Goal: Transaction & Acquisition: Obtain resource

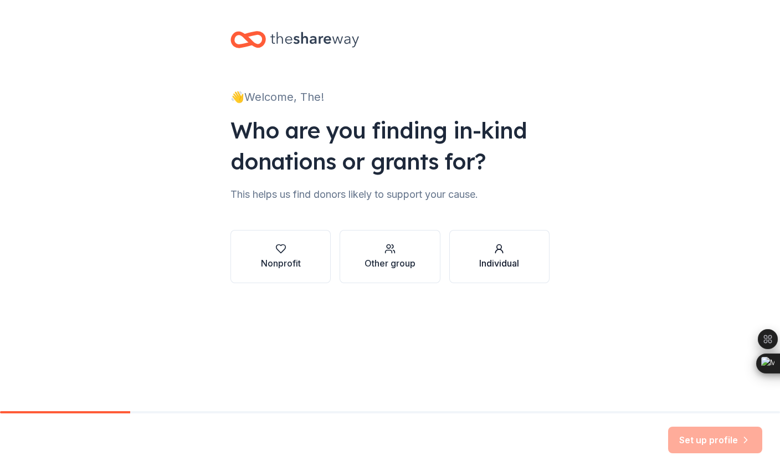
click at [507, 269] on div "Individual" at bounding box center [499, 263] width 40 height 13
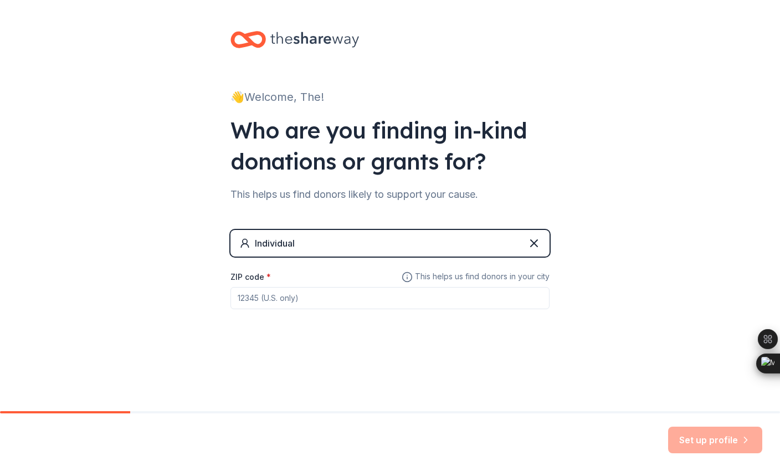
click at [353, 297] on input "ZIP code *" at bounding box center [390, 298] width 319 height 22
type input "90027"
click at [571, 395] on div "👋 Welcome, The! Who are you finding in-kind donations or grants for? This helps…" at bounding box center [390, 205] width 780 height 411
click at [697, 443] on button "Set up profile" at bounding box center [715, 440] width 94 height 27
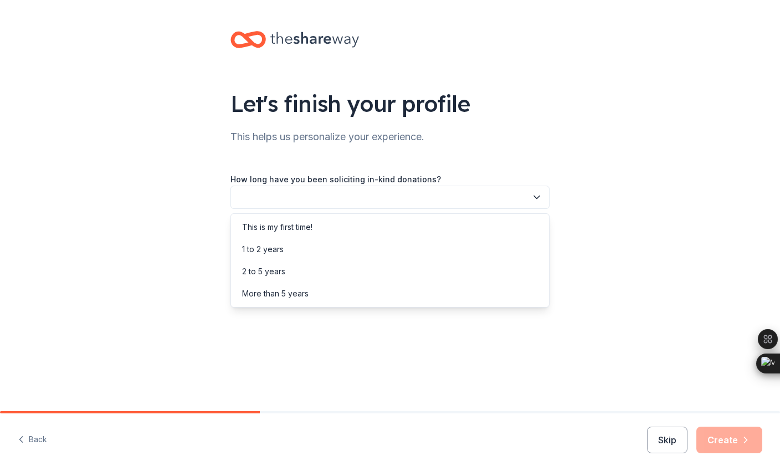
click at [493, 193] on button "button" at bounding box center [390, 197] width 319 height 23
click at [487, 224] on div "This is my first time!" at bounding box center [390, 227] width 314 height 22
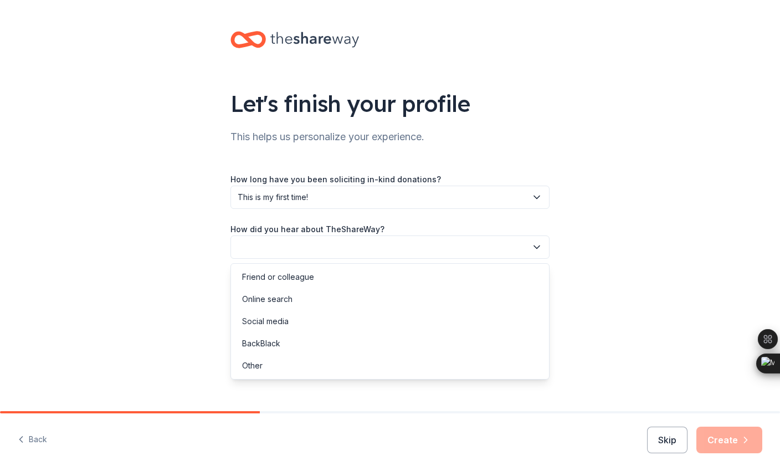
click at [487, 249] on button "button" at bounding box center [390, 247] width 319 height 23
click at [468, 299] on div "Online search" at bounding box center [390, 299] width 314 height 22
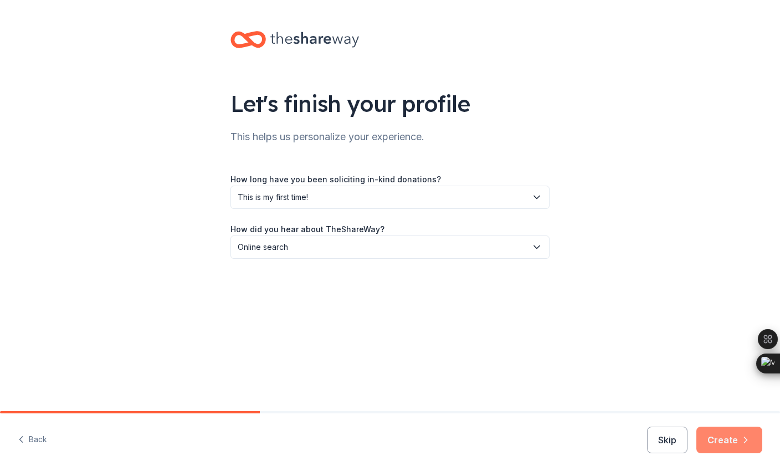
click at [710, 444] on button "Create" at bounding box center [730, 440] width 66 height 27
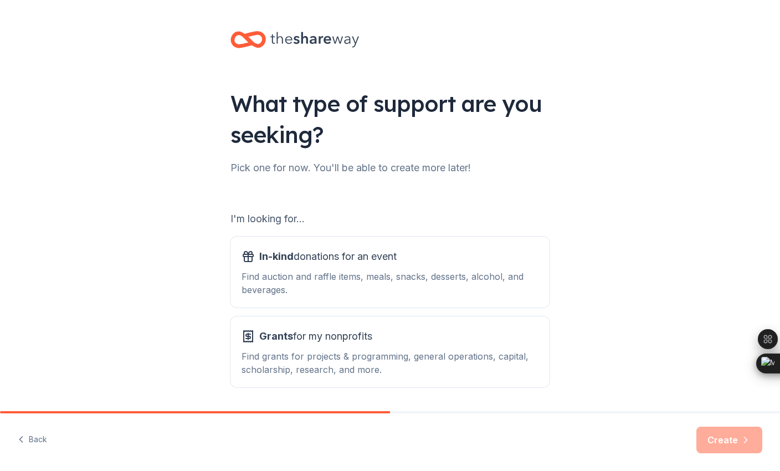
scroll to position [36, 0]
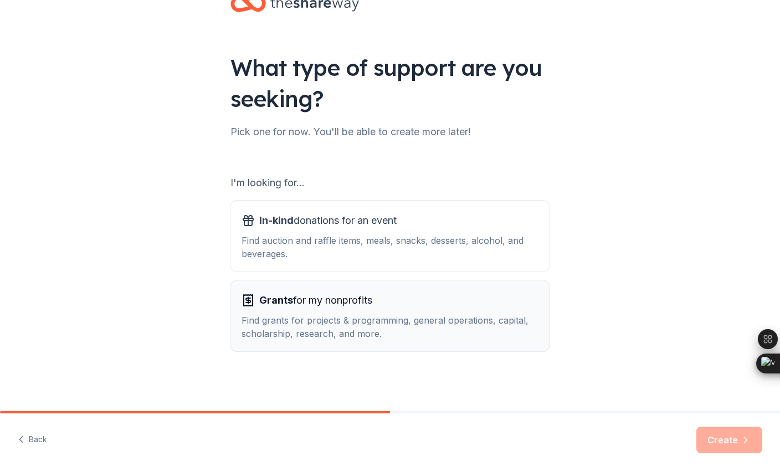
click at [499, 328] on div "Find grants for projects & programming, general operations, capital, scholarshi…" at bounding box center [390, 327] width 297 height 27
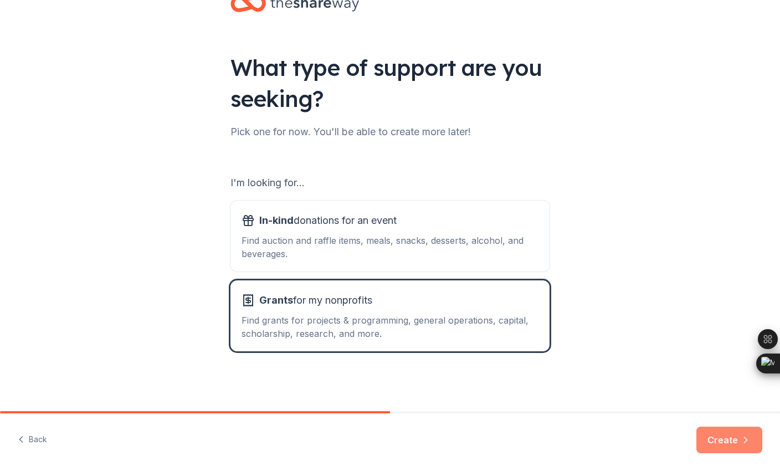
click at [751, 436] on button "Create" at bounding box center [730, 440] width 66 height 27
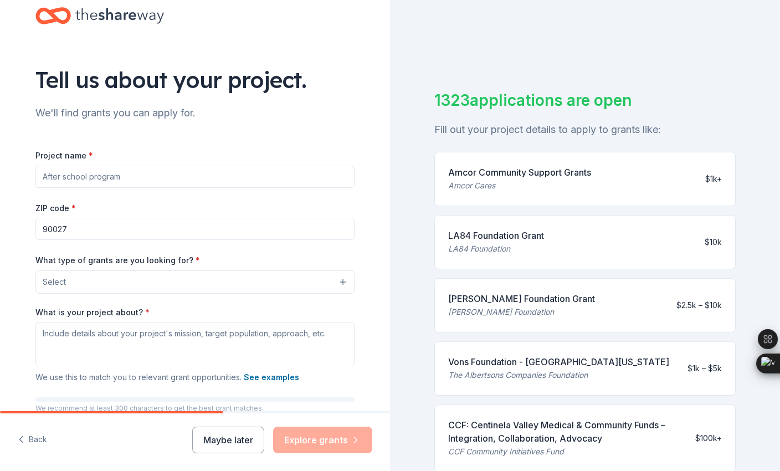
scroll to position [31, 0]
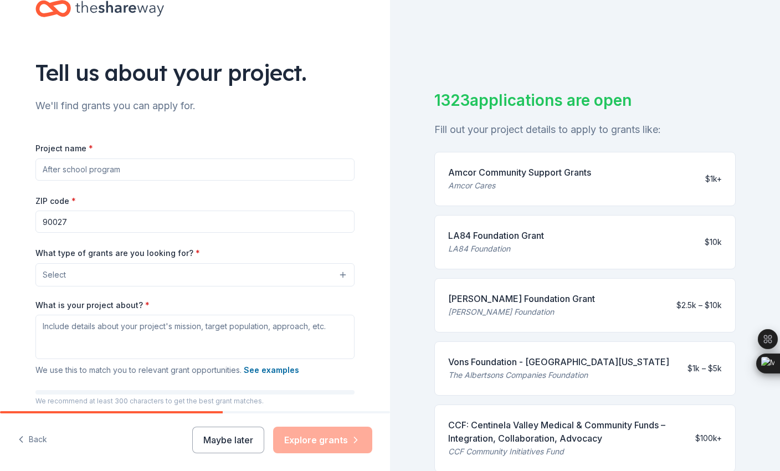
click at [288, 168] on input "Project name *" at bounding box center [194, 169] width 319 height 22
type input "The Festival Abides"
click at [369, 249] on div "Tell us about your project. We'll find grants you can apply for. Project name *…" at bounding box center [195, 234] width 355 height 530
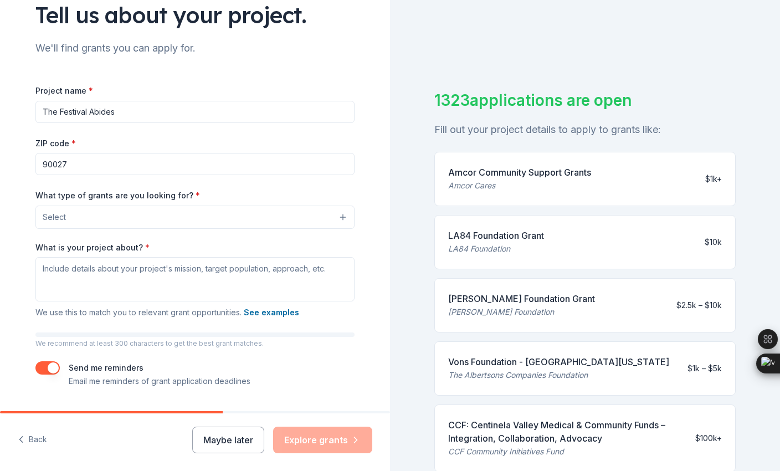
scroll to position [100, 0]
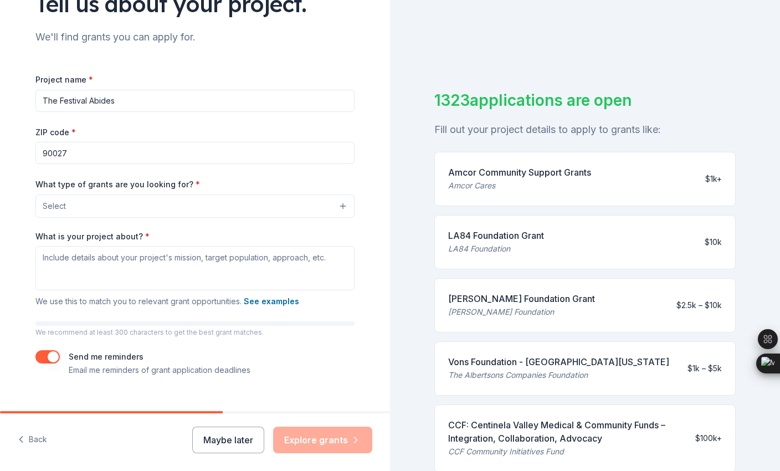
click at [342, 208] on button "Select" at bounding box center [194, 206] width 319 height 23
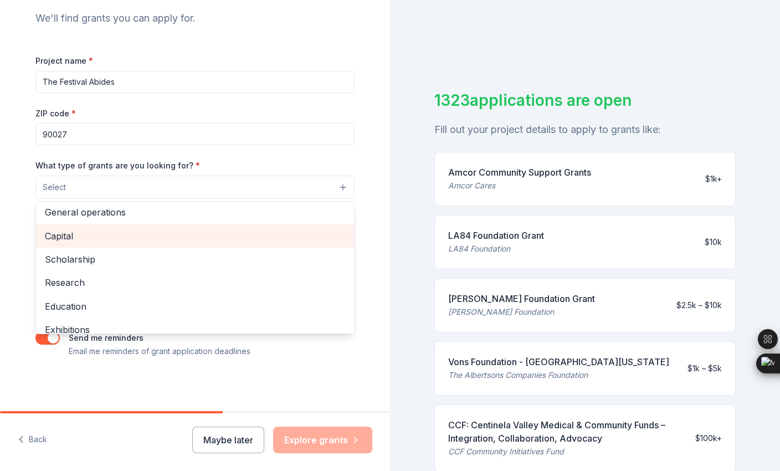
scroll to position [0, 0]
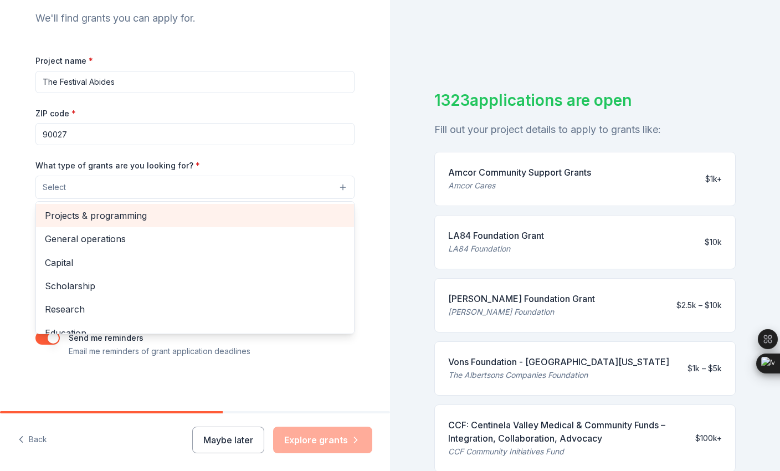
click at [291, 221] on span "Projects & programming" at bounding box center [195, 215] width 300 height 14
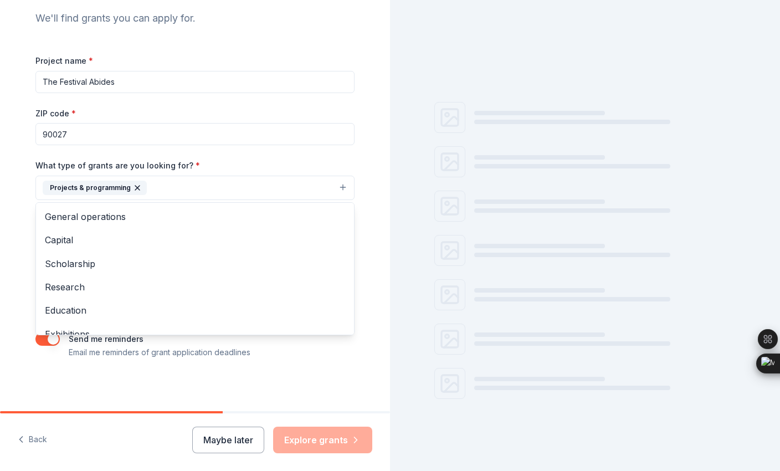
click at [376, 253] on div "Tell us about your project. We'll find grants you can apply for. Project name *…" at bounding box center [195, 146] width 390 height 531
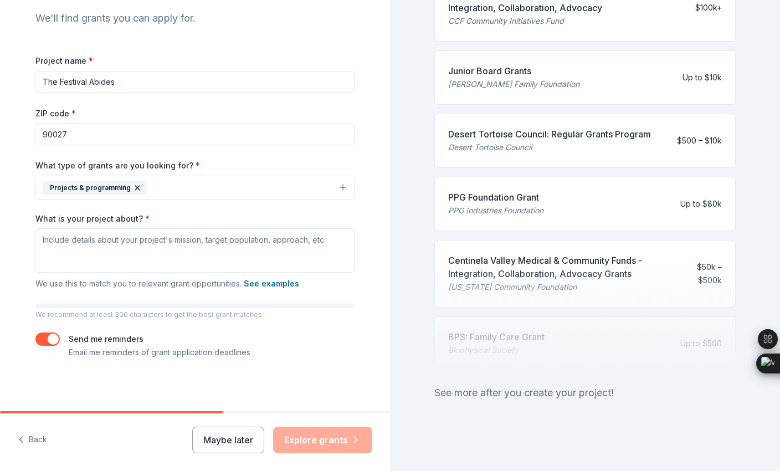
scroll to position [432, 0]
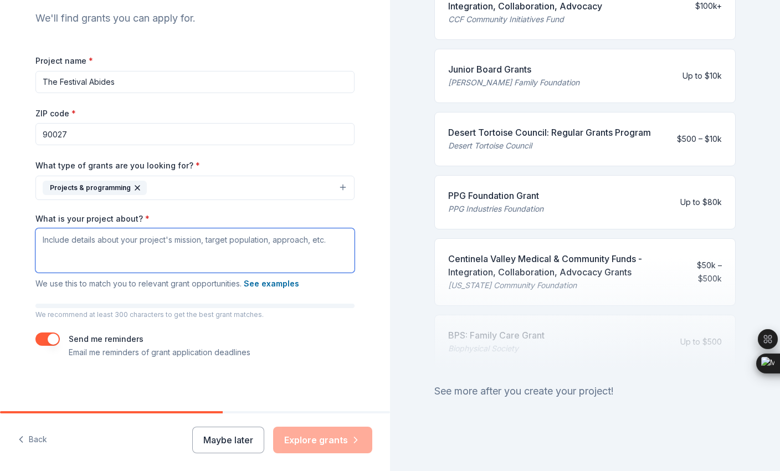
click at [203, 239] on textarea "What is your project about? *" at bounding box center [194, 250] width 319 height 44
paste textarea "The Festival Abides is a two-day cultural event scheduled for August 2026 in Lo…"
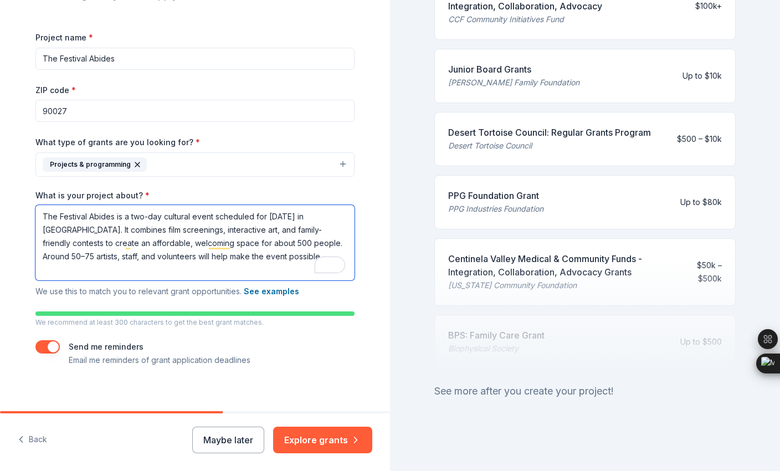
scroll to position [151, 0]
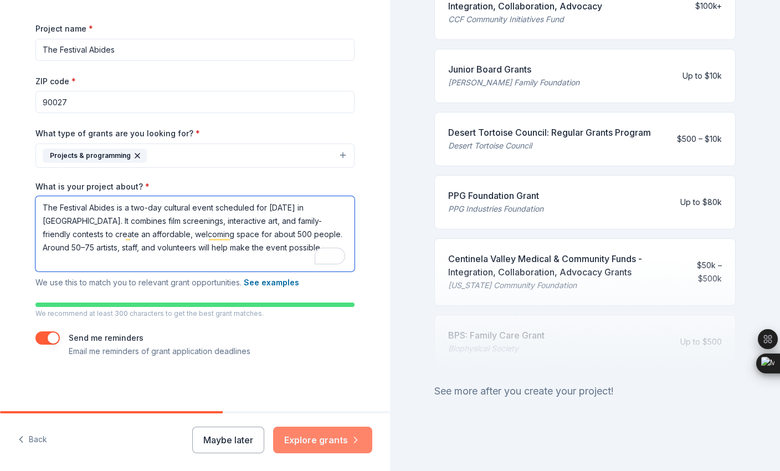
type textarea "The Festival Abides is a two-day cultural event scheduled for August 2026 in Lo…"
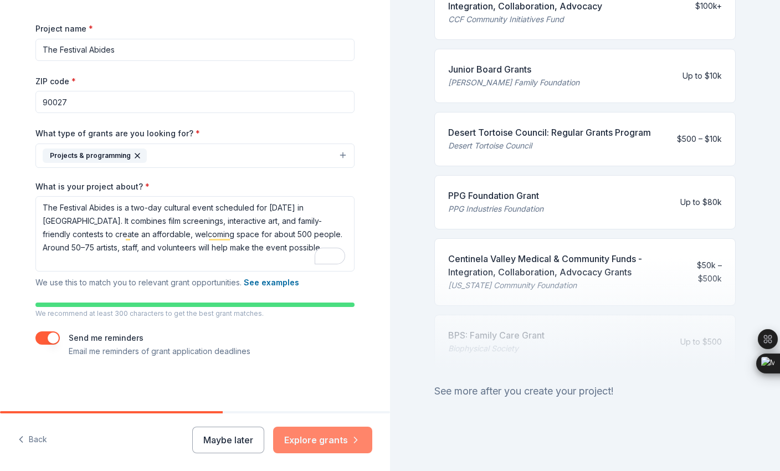
click at [324, 436] on button "Explore grants" at bounding box center [322, 440] width 99 height 27
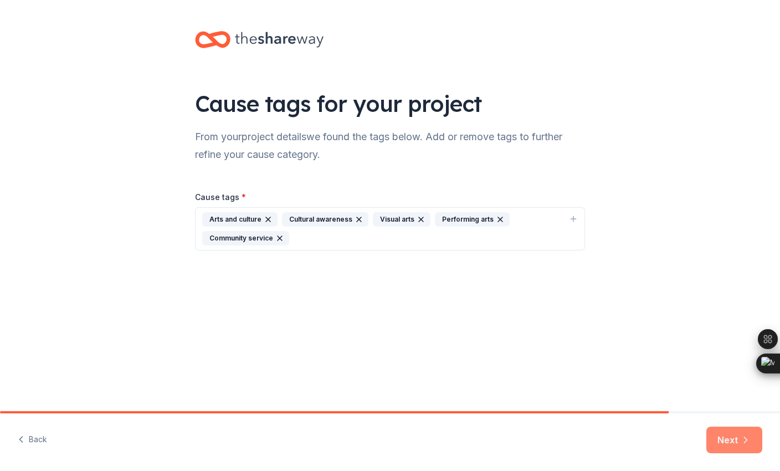
click at [730, 441] on button "Next" at bounding box center [735, 440] width 56 height 27
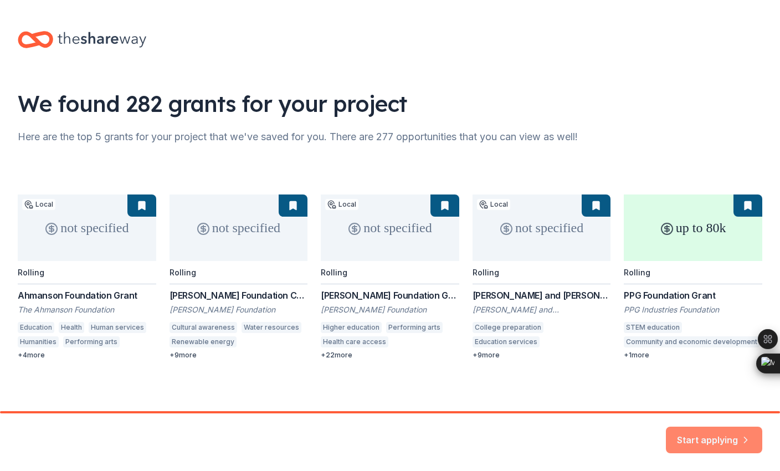
click at [702, 429] on button "Start applying" at bounding box center [714, 433] width 96 height 27
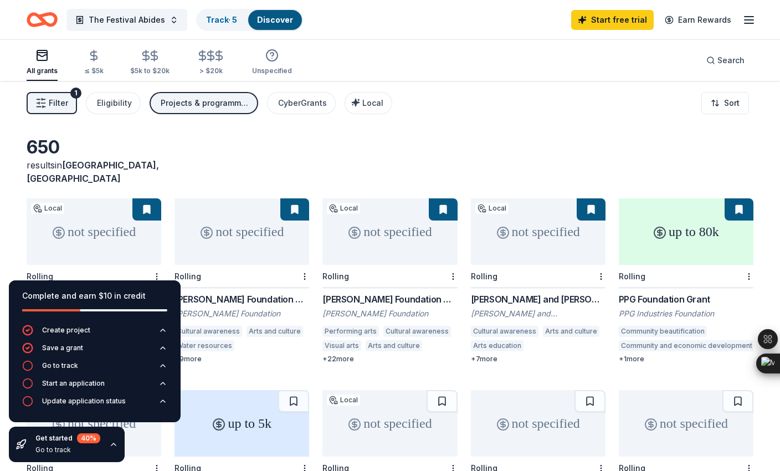
click at [356, 144] on div "650 results in Los Angeles, CA" at bounding box center [390, 160] width 727 height 49
click at [112, 444] on icon "button" at bounding box center [113, 444] width 9 height 9
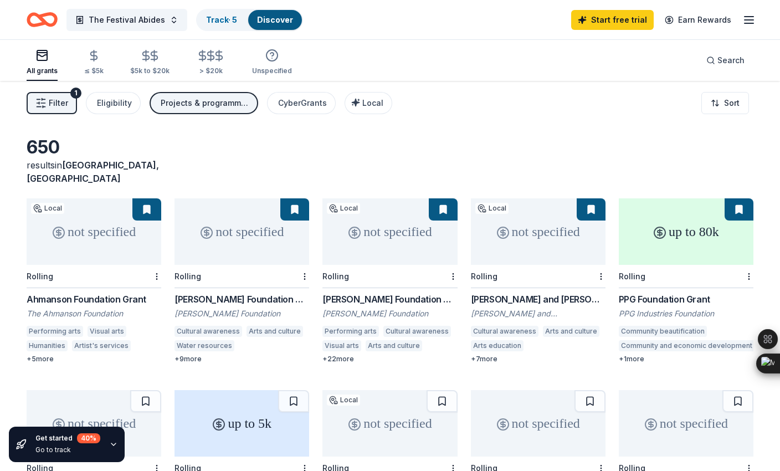
click at [394, 228] on div "not specified" at bounding box center [390, 231] width 135 height 66
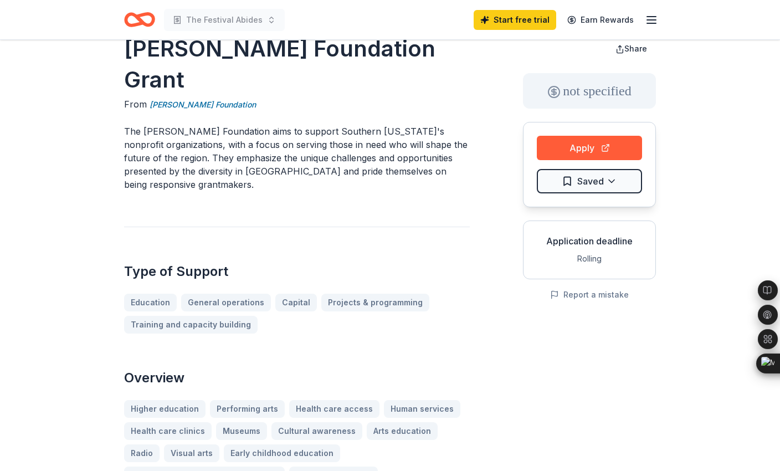
scroll to position [24, 0]
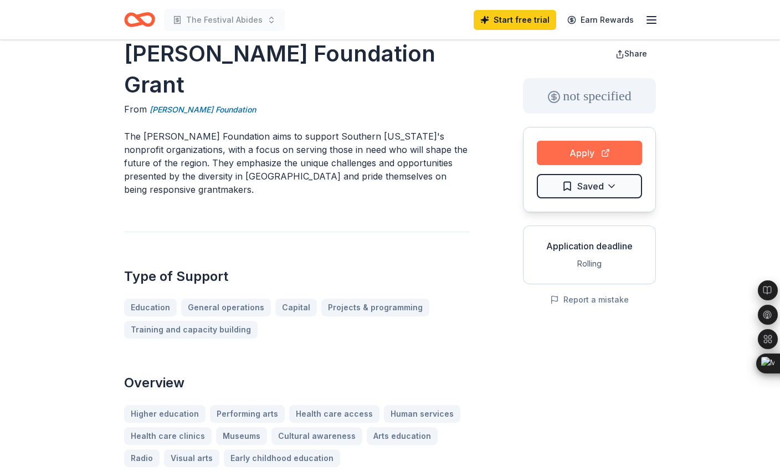
click at [562, 152] on button "Apply" at bounding box center [589, 153] width 105 height 24
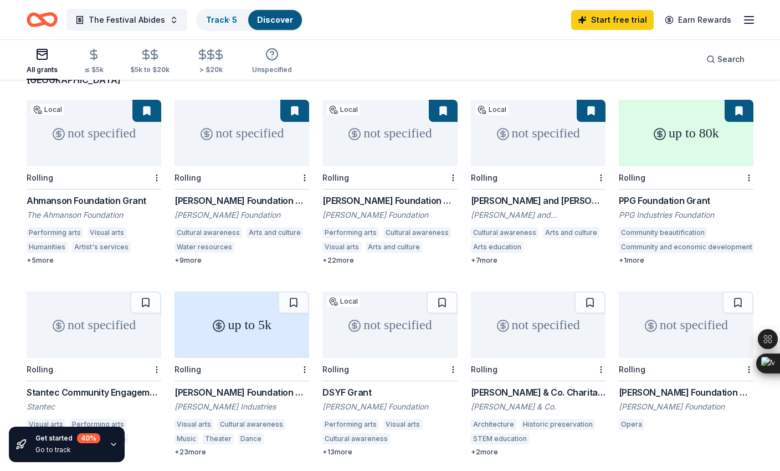
scroll to position [97, 0]
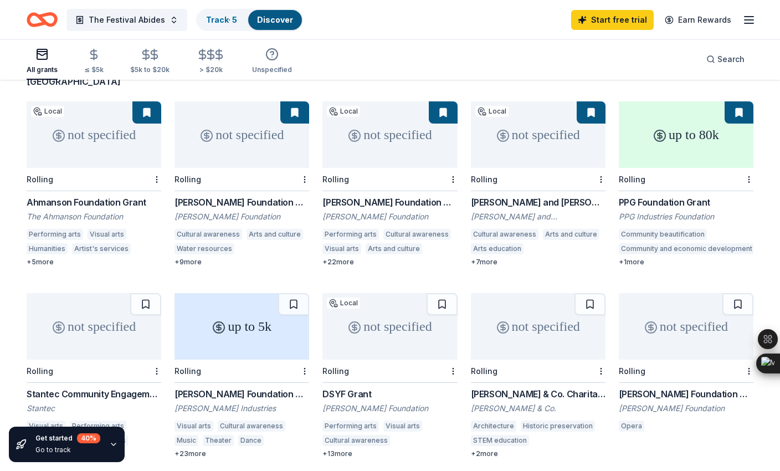
click at [527, 116] on div "not specified" at bounding box center [538, 134] width 135 height 66
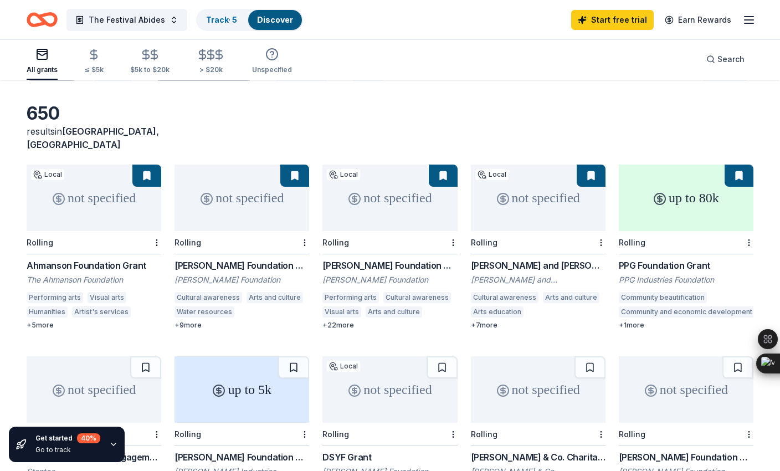
scroll to position [32, 0]
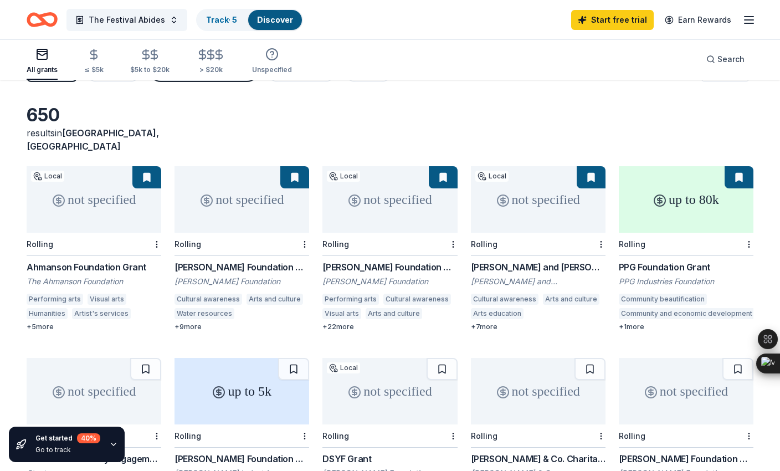
click at [677, 198] on div "up to 80k" at bounding box center [686, 199] width 135 height 66
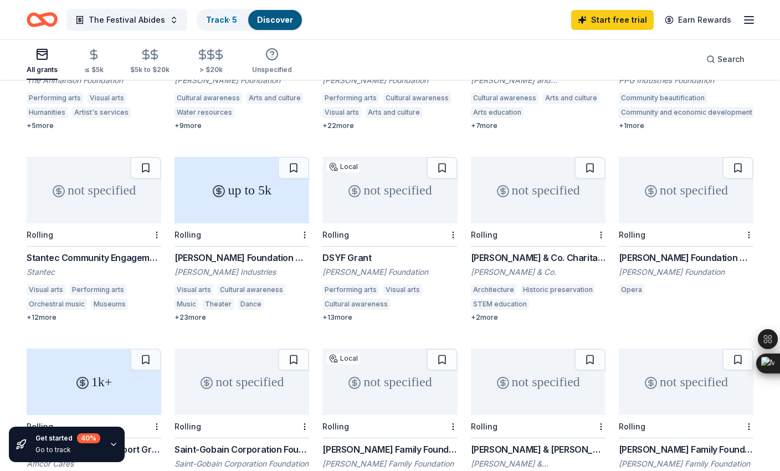
scroll to position [234, 0]
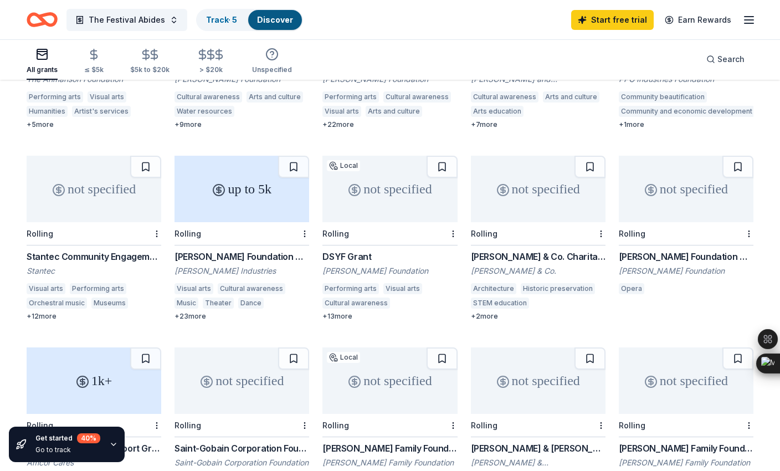
click at [390, 163] on div "not specified" at bounding box center [390, 189] width 135 height 66
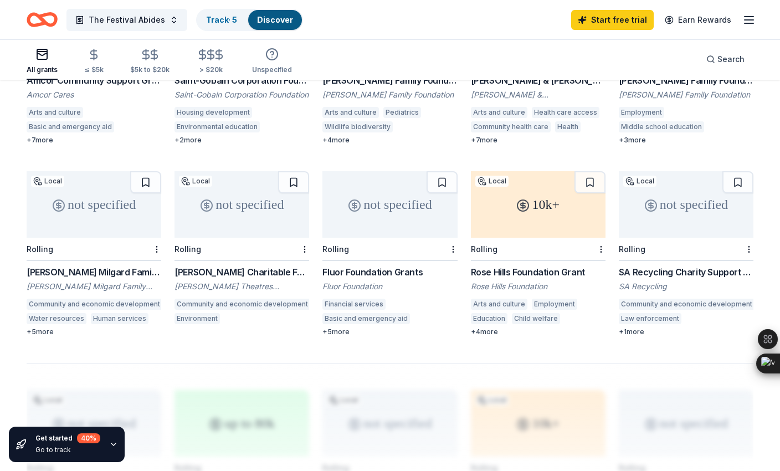
scroll to position [606, 0]
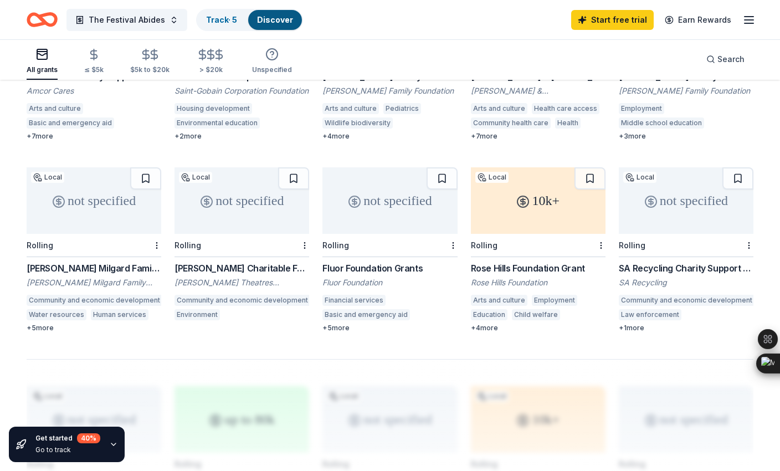
click at [536, 176] on div "10k+" at bounding box center [538, 200] width 135 height 66
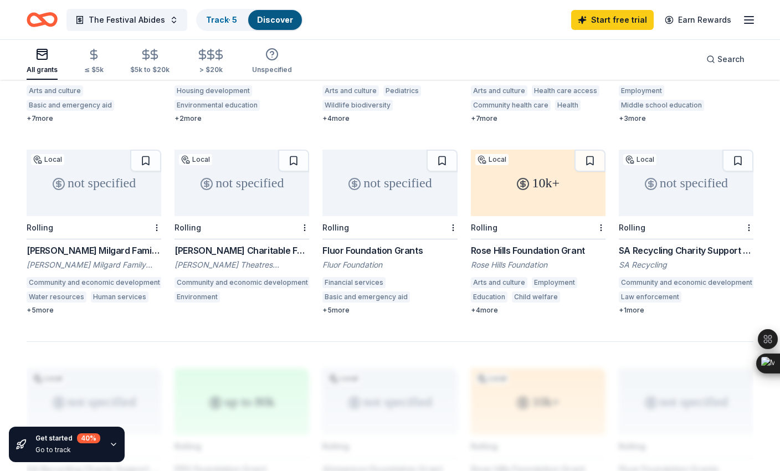
scroll to position [626, 0]
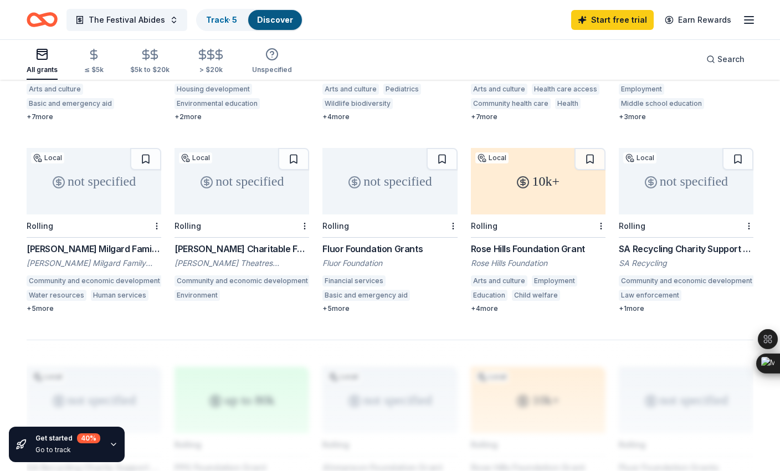
click at [750, 20] on line "button" at bounding box center [749, 20] width 9 height 0
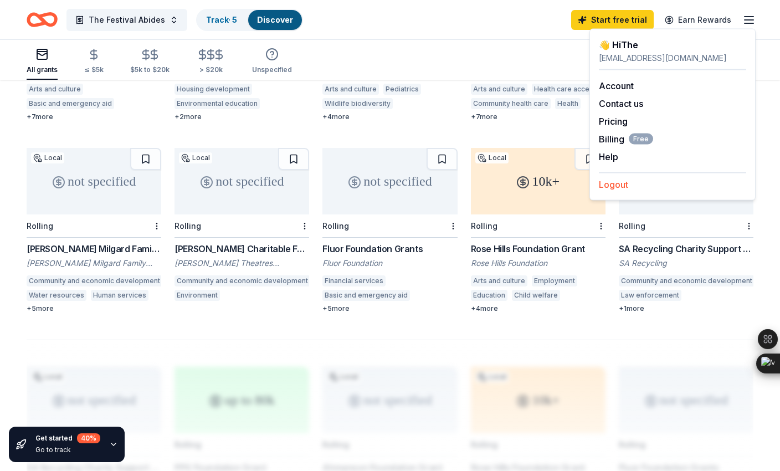
click at [615, 183] on button "Logout" at bounding box center [613, 184] width 29 height 13
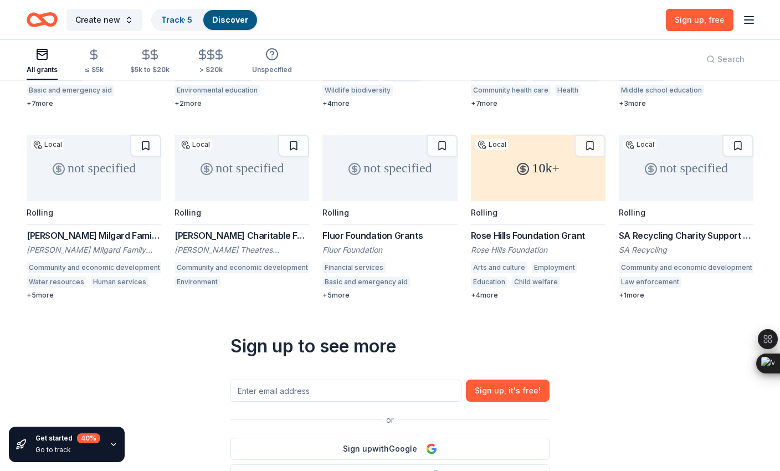
scroll to position [0, 0]
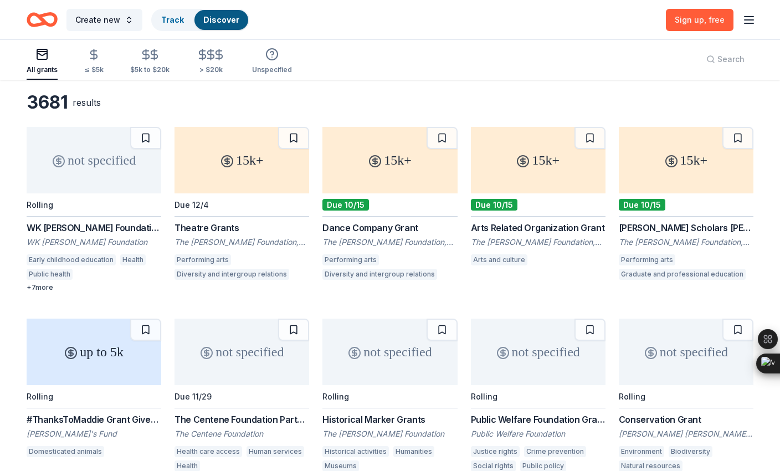
scroll to position [46, 0]
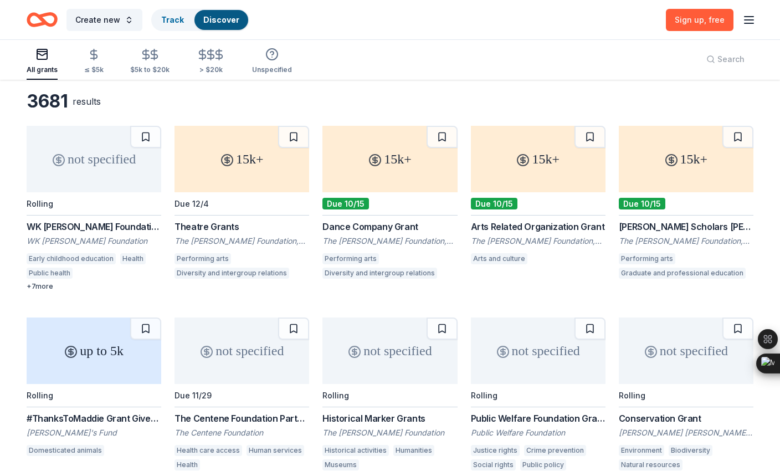
click at [525, 158] on icon at bounding box center [523, 160] width 4 height 4
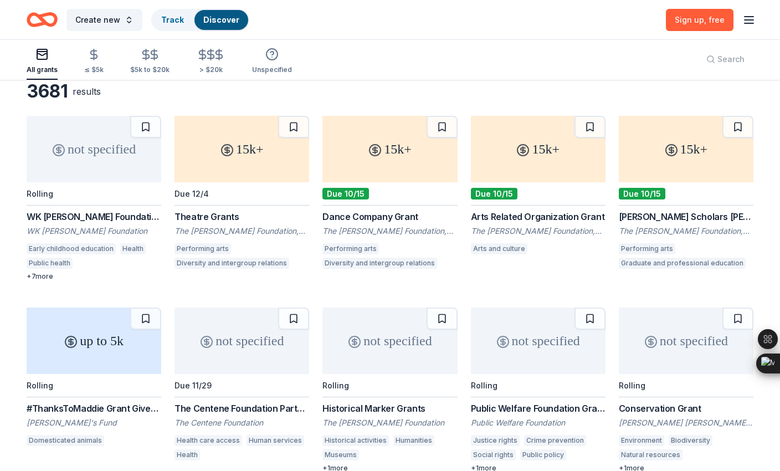
scroll to position [50, 0]
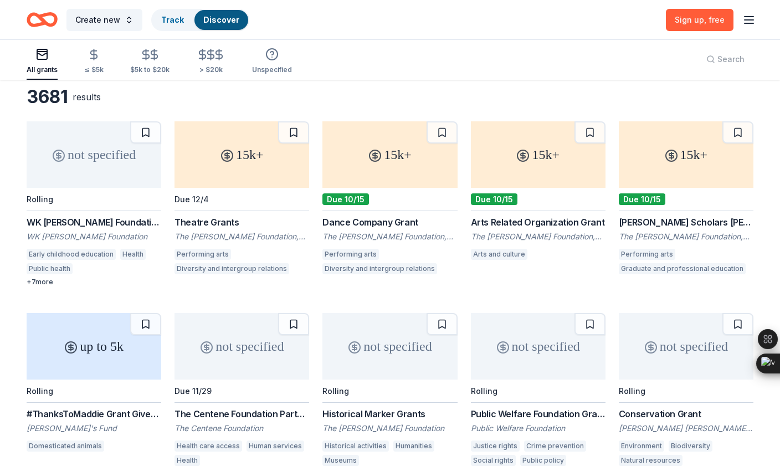
click at [750, 14] on icon "button" at bounding box center [749, 19] width 13 height 13
click at [615, 107] on button "Log in" at bounding box center [611, 107] width 25 height 13
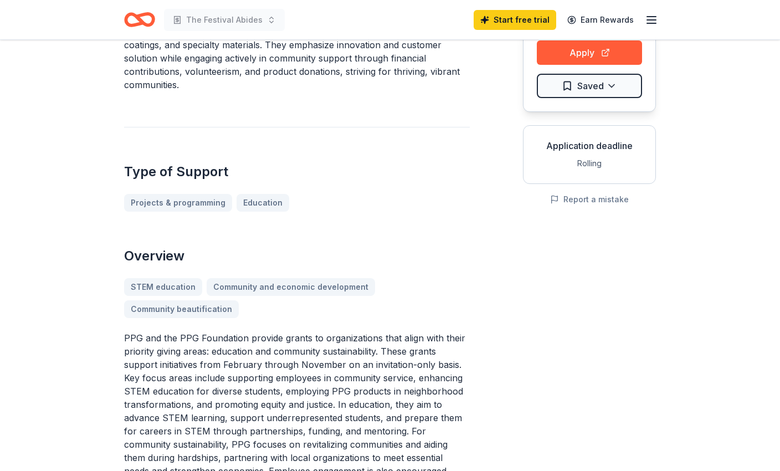
scroll to position [125, 0]
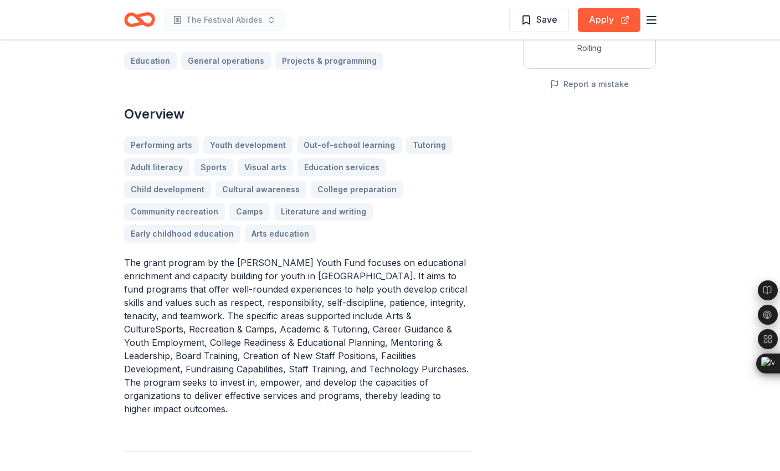
scroll to position [243, 0]
